Goal: Task Accomplishment & Management: Complete application form

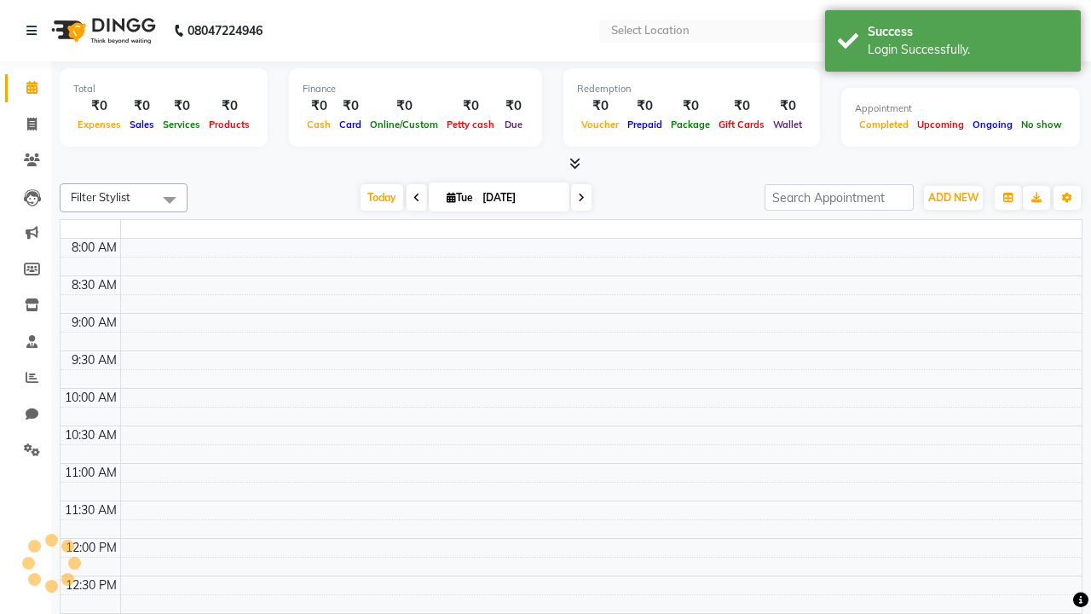
select select "en"
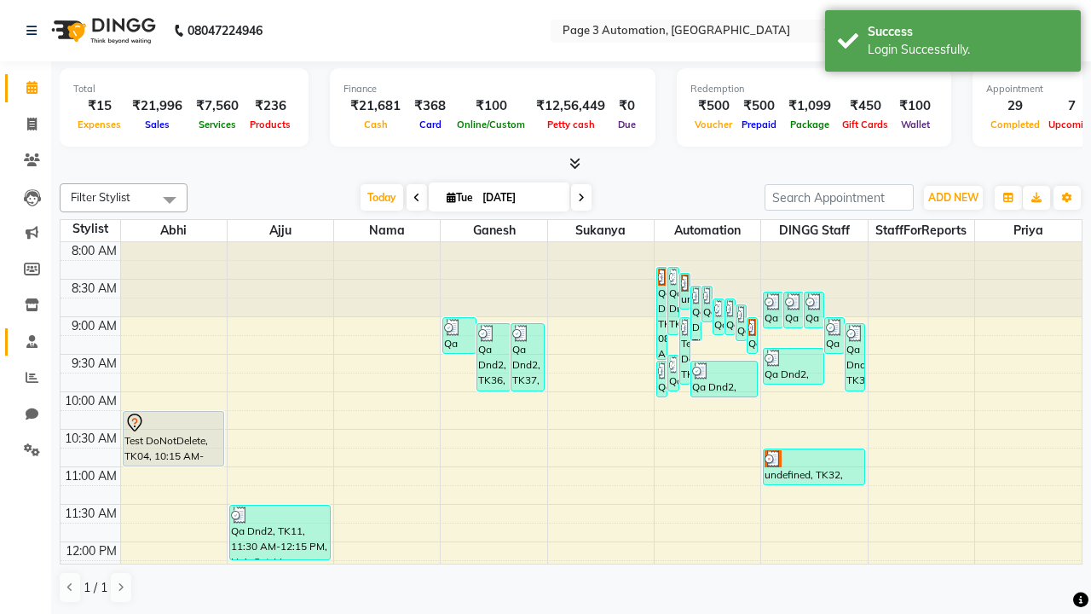
click at [26, 341] on span at bounding box center [32, 342] width 30 height 20
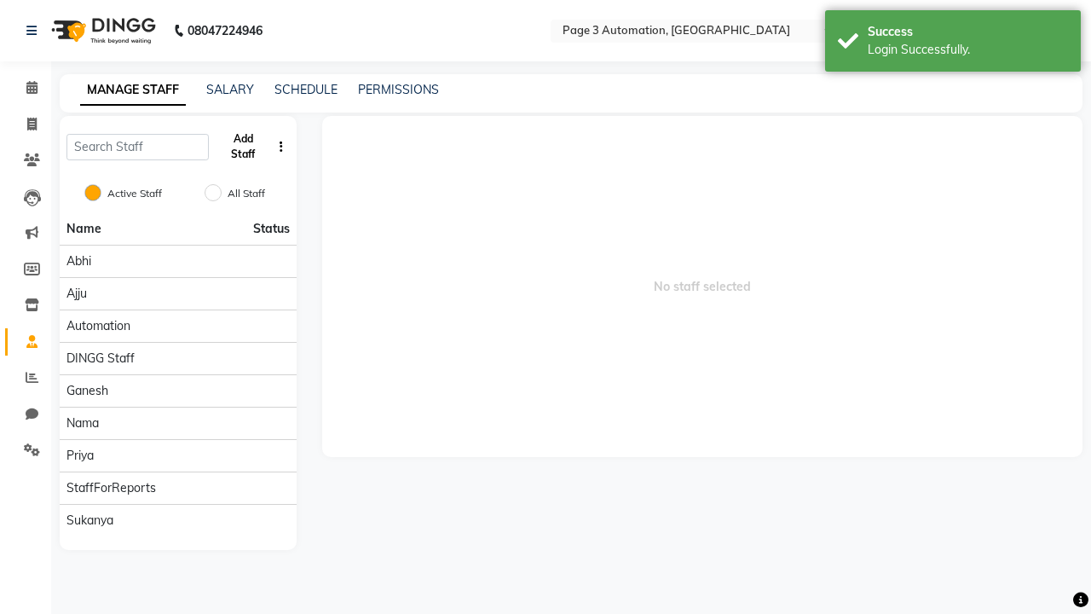
click at [243, 147] on button "Add Staff" at bounding box center [243, 146] width 55 height 44
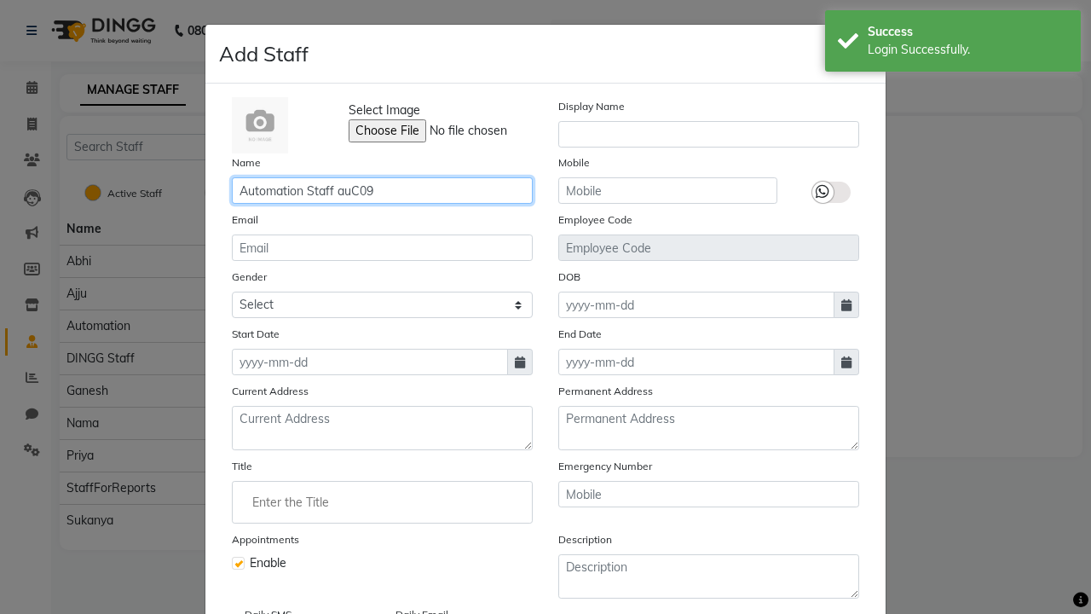
type input "Automation Staff auC09"
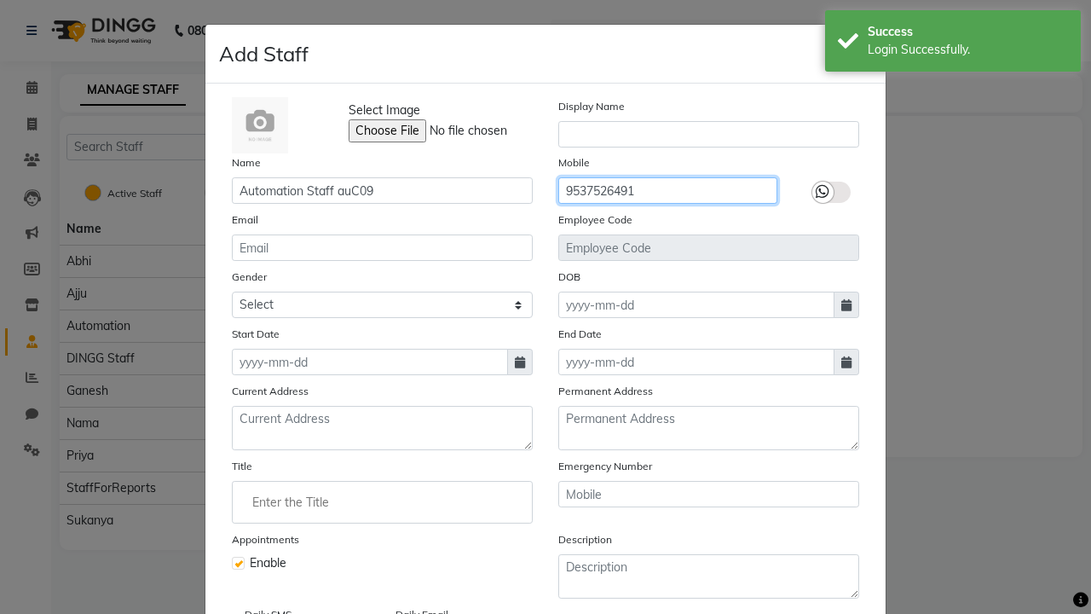
type input "9537526491"
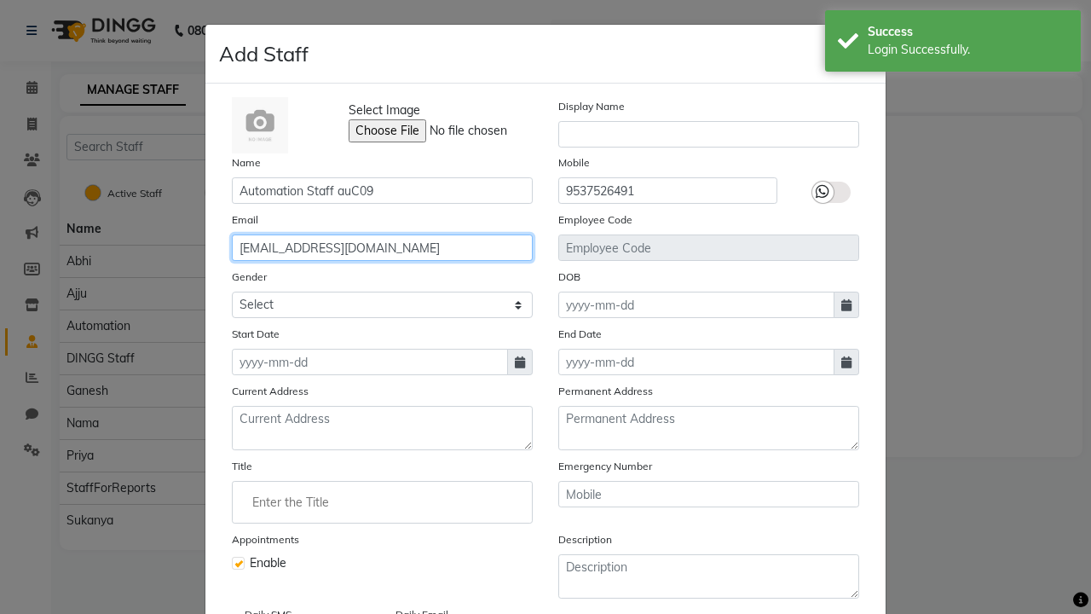
type input "[EMAIL_ADDRESS][DOMAIN_NAME]"
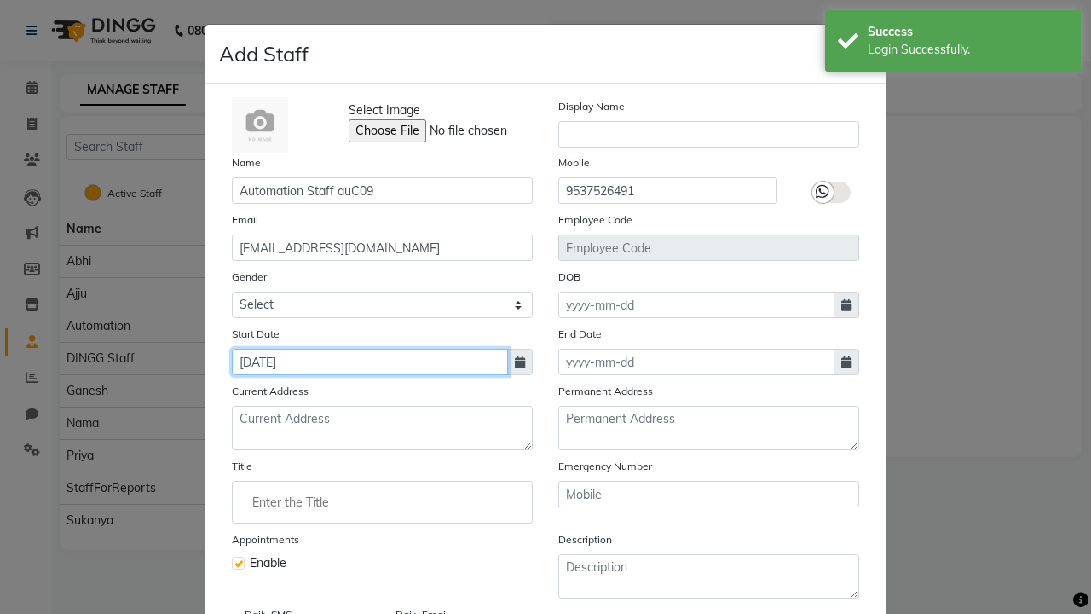
type input "[DATE]"
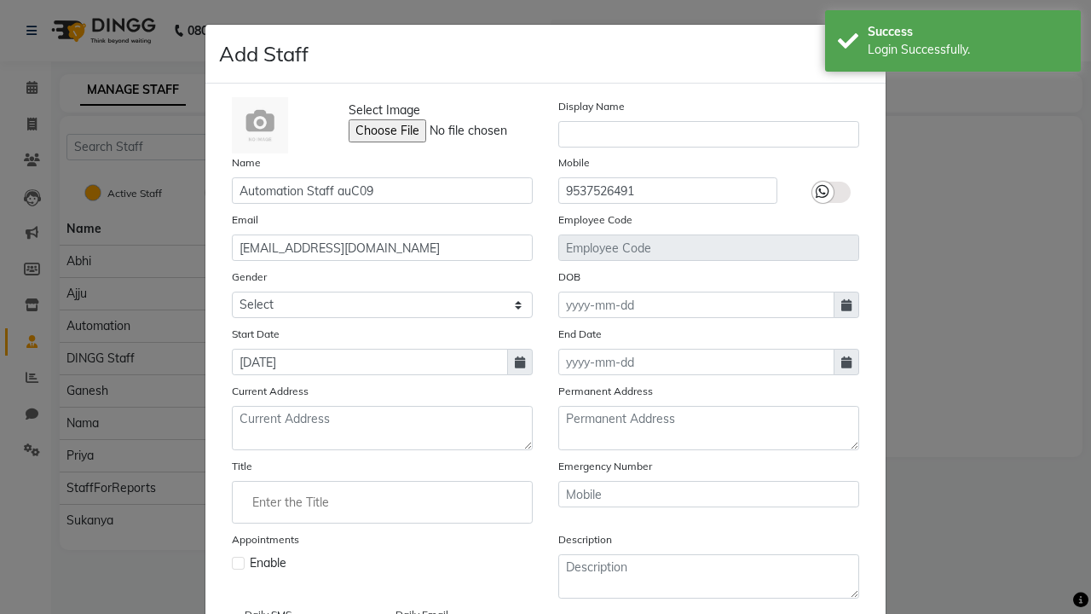
checkbox input "false"
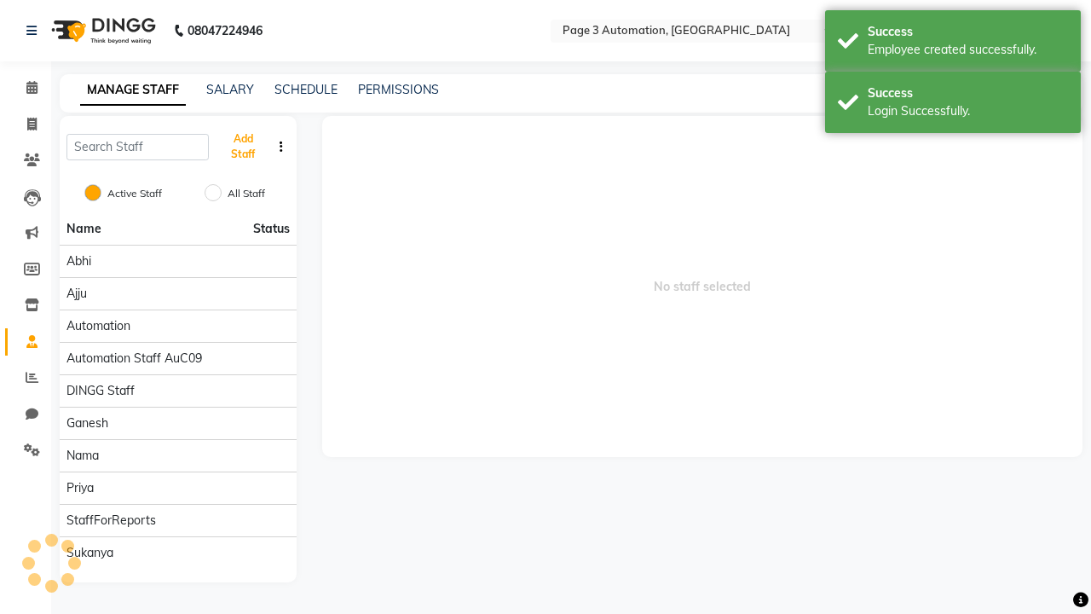
scroll to position [138, 0]
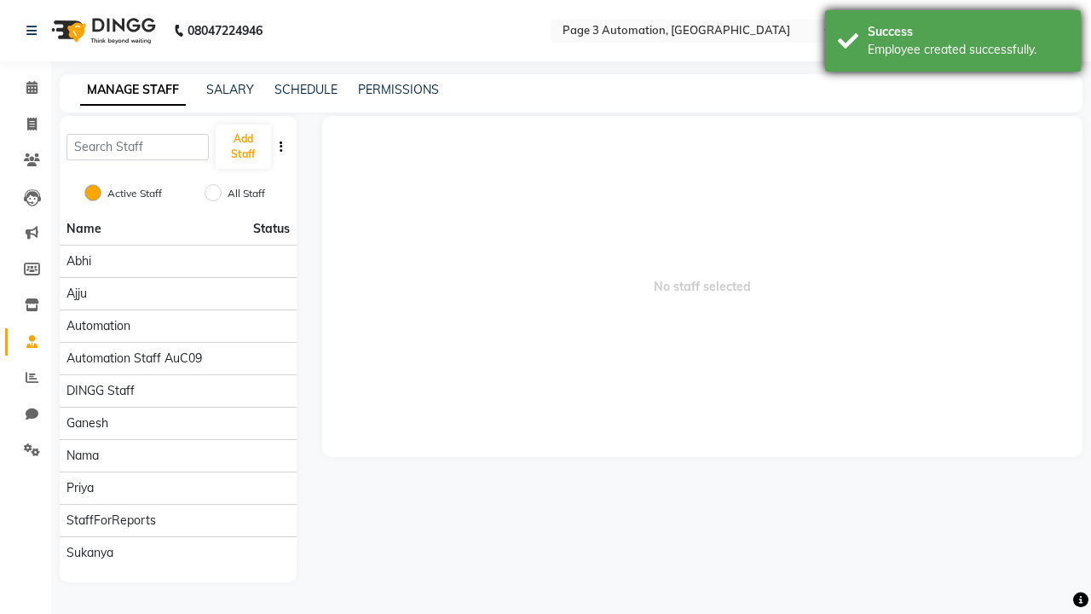
click at [953, 43] on div "Employee created successfully." at bounding box center [968, 50] width 200 height 18
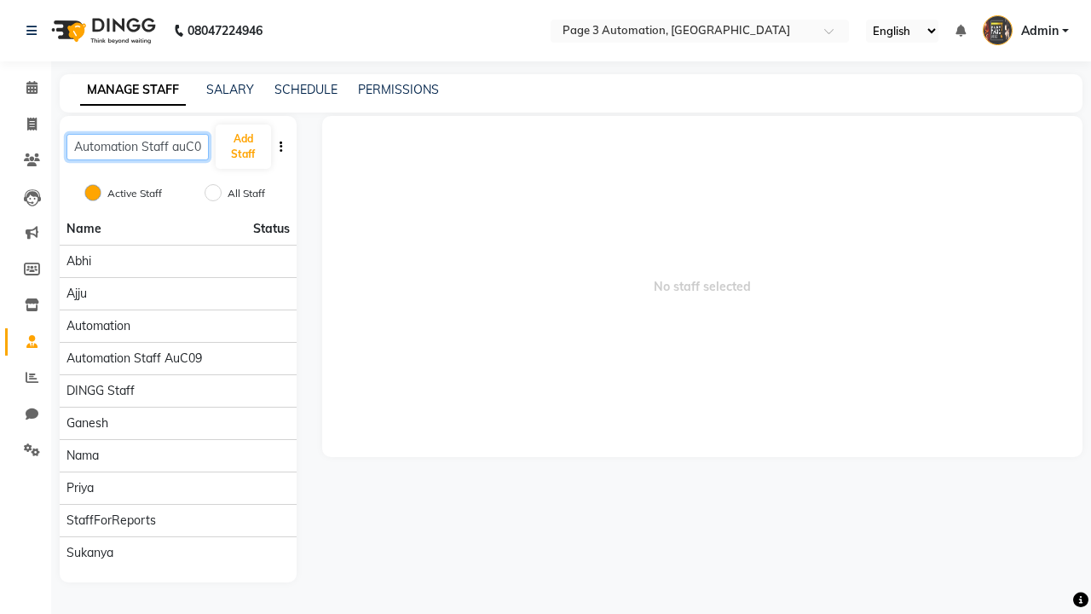
scroll to position [0, 7]
type input "Automation Staff auC09"
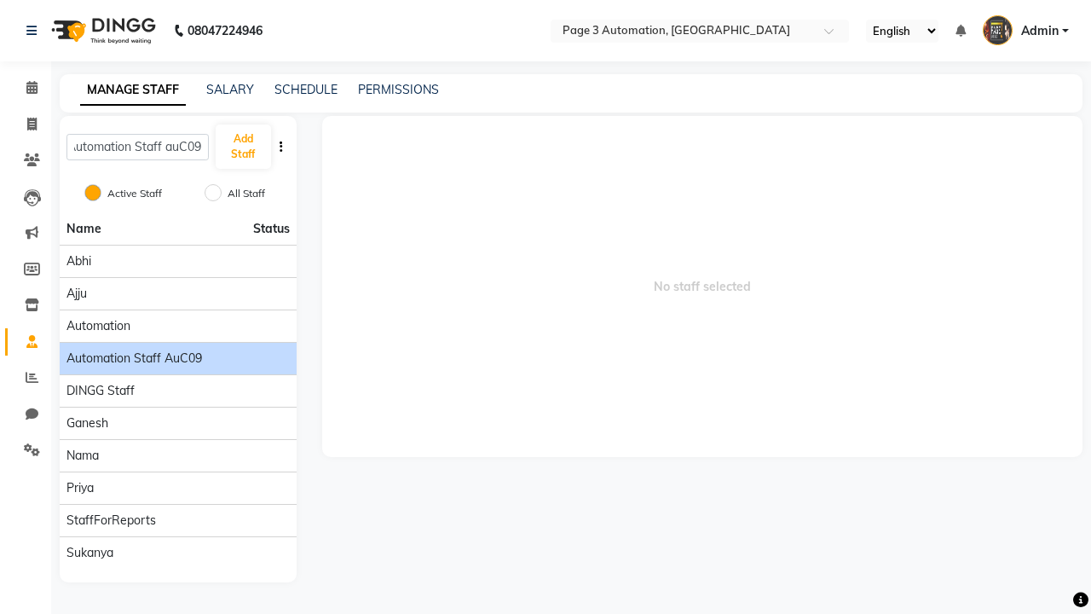
click at [177, 350] on span "Automation Staff auC09" at bounding box center [134, 359] width 136 height 18
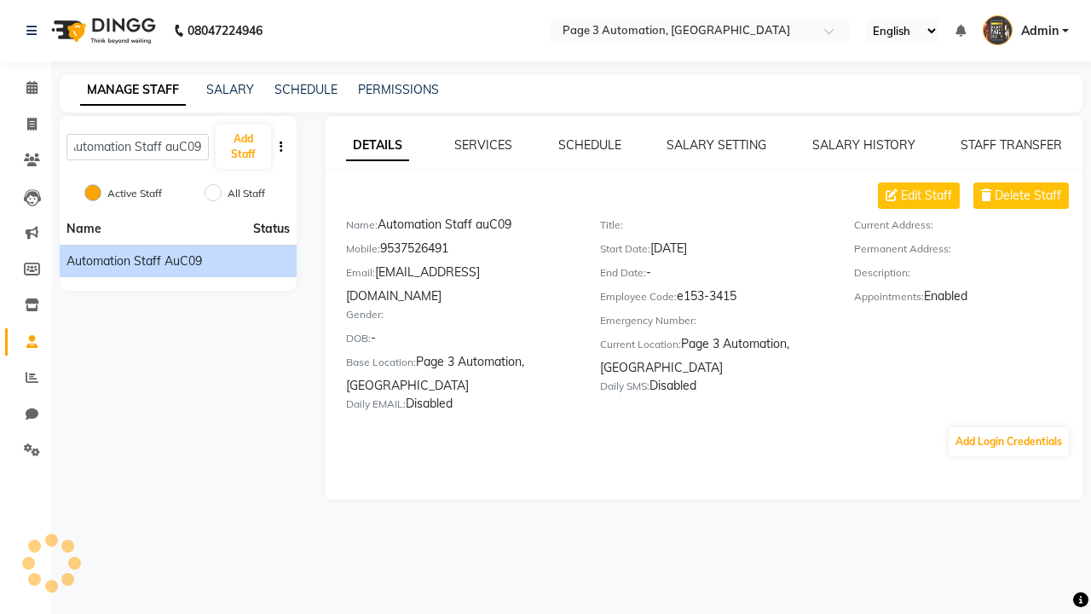
scroll to position [0, 0]
click at [1009, 427] on button "Add Login Credentials" at bounding box center [1009, 441] width 120 height 29
select select "4595"
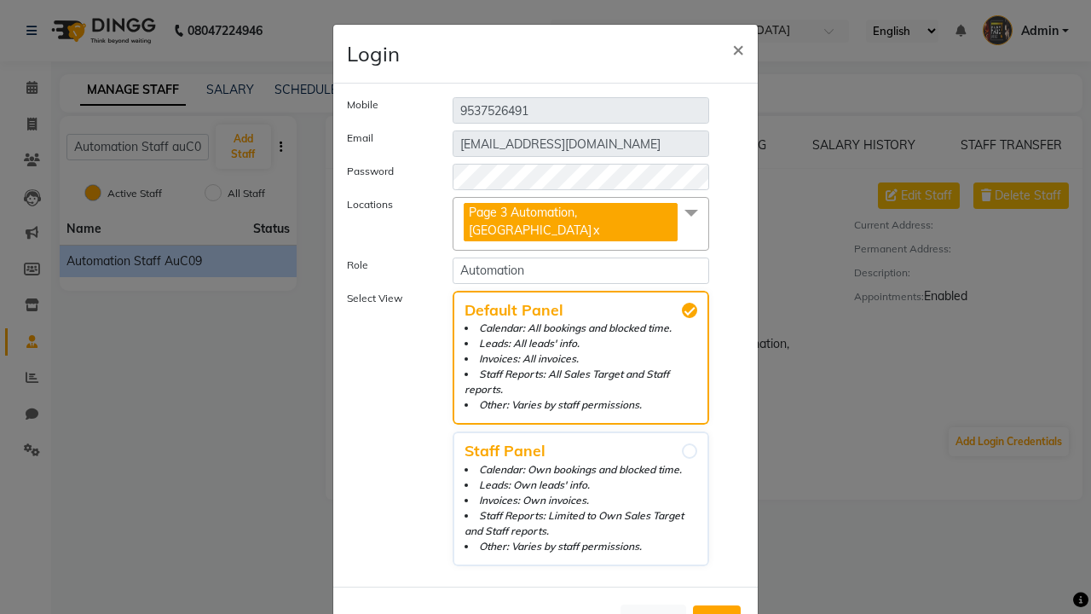
click at [717, 612] on span "Add" at bounding box center [716, 620] width 27 height 17
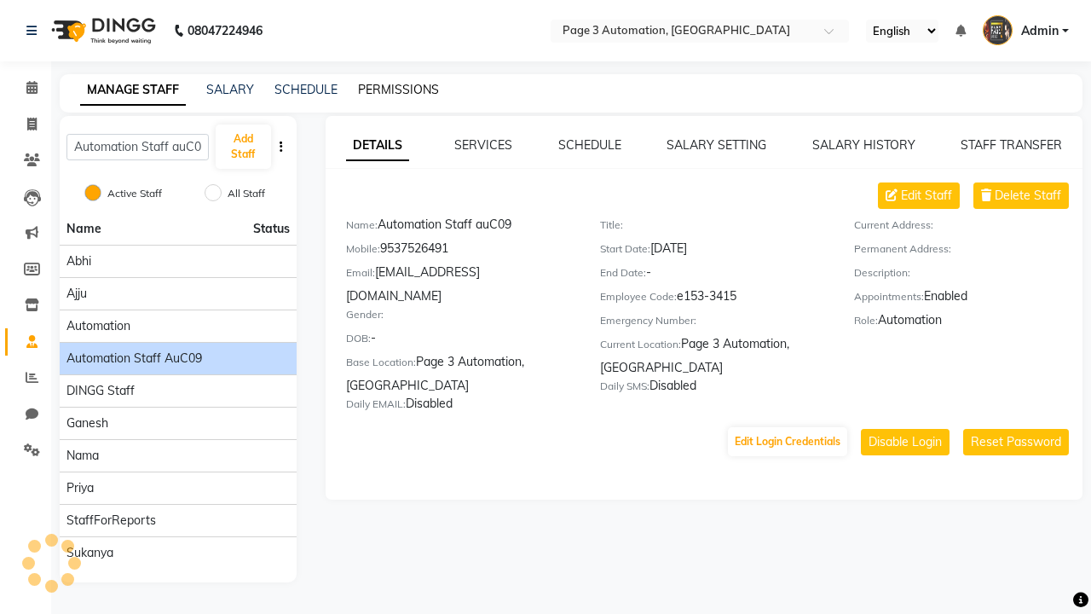
click at [398, 90] on link "PERMISSIONS" at bounding box center [398, 89] width 81 height 15
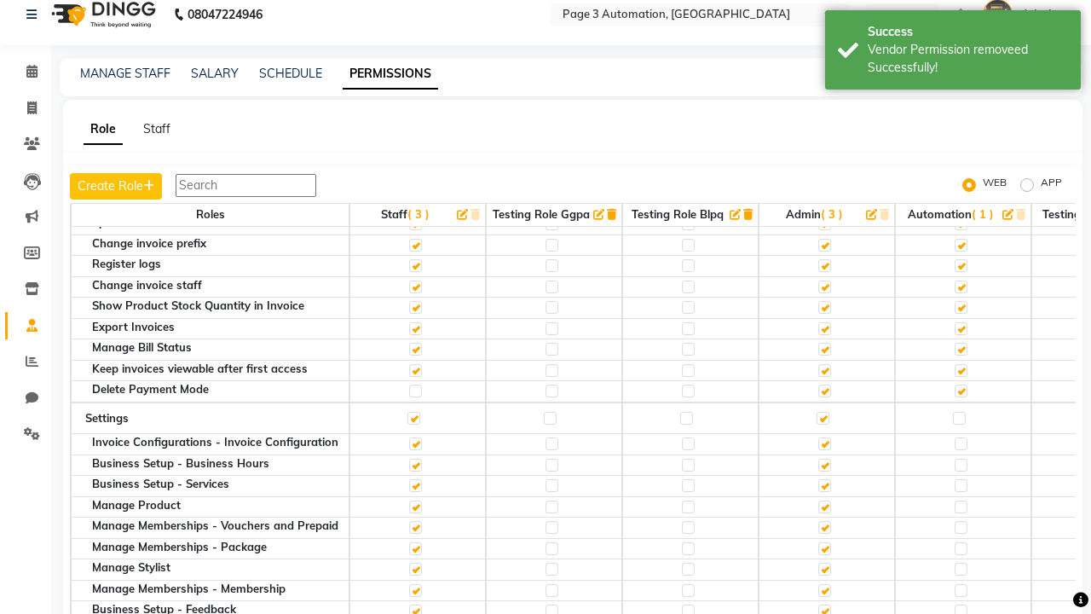
scroll to position [0, 0]
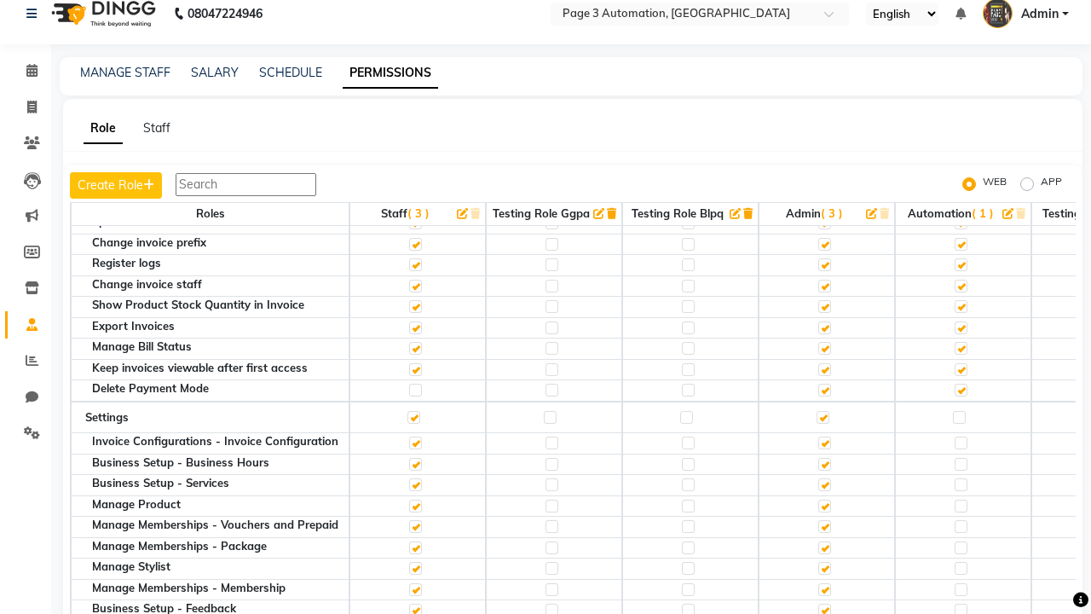
click at [1026, 14] on span "Admin" at bounding box center [1040, 14] width 38 height 18
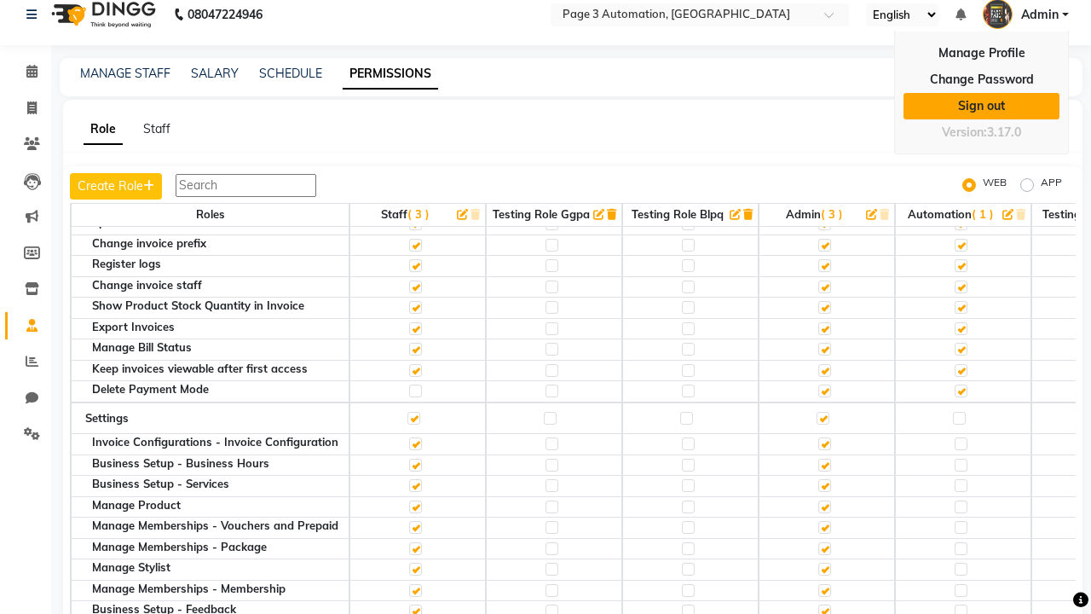
click at [981, 106] on link "Sign out" at bounding box center [982, 106] width 156 height 26
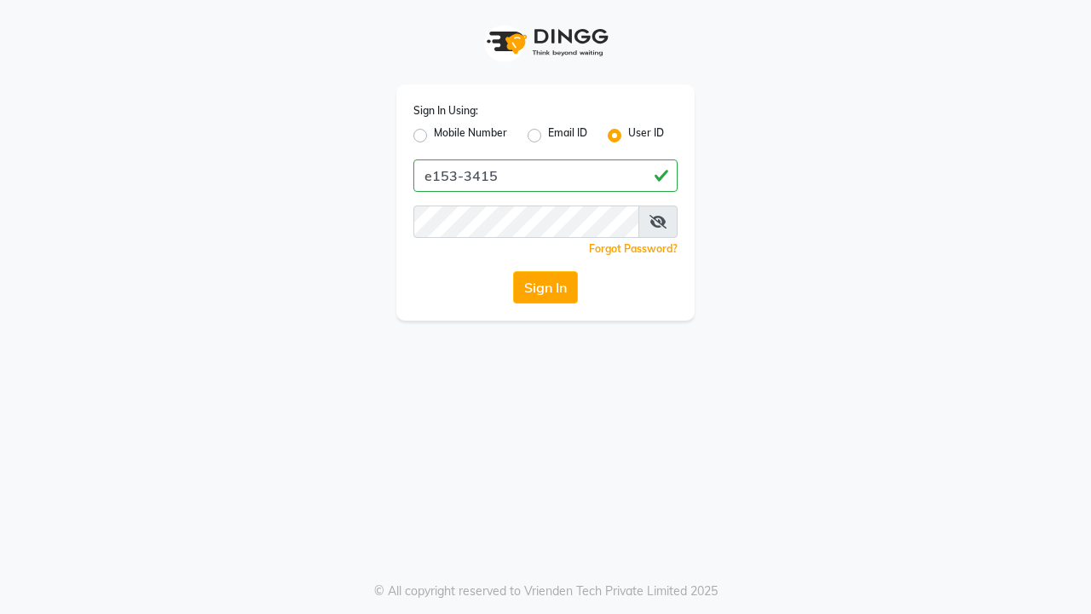
type input "e153-3415"
click at [546, 287] on button "Sign In" at bounding box center [545, 287] width 65 height 32
